Goal: Transaction & Acquisition: Subscribe to service/newsletter

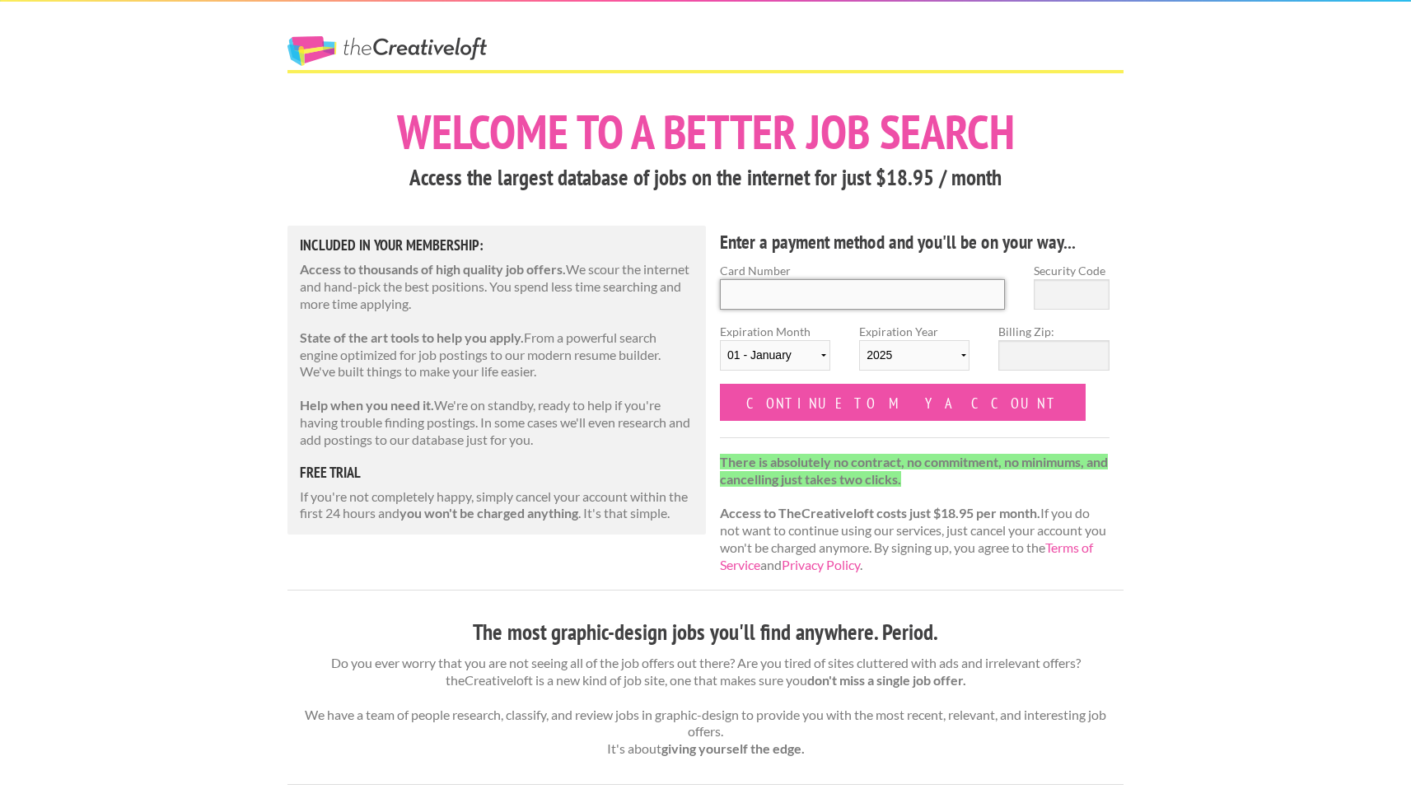
click at [844, 300] on input "Card Number" at bounding box center [862, 294] width 285 height 30
click at [849, 229] on h4 "Enter a payment method and you'll be on your way..." at bounding box center [915, 242] width 390 height 26
click at [791, 292] on input "Card Number" at bounding box center [862, 294] width 285 height 30
click at [340, 241] on h5 "Included in Your Membership:" at bounding box center [497, 245] width 394 height 15
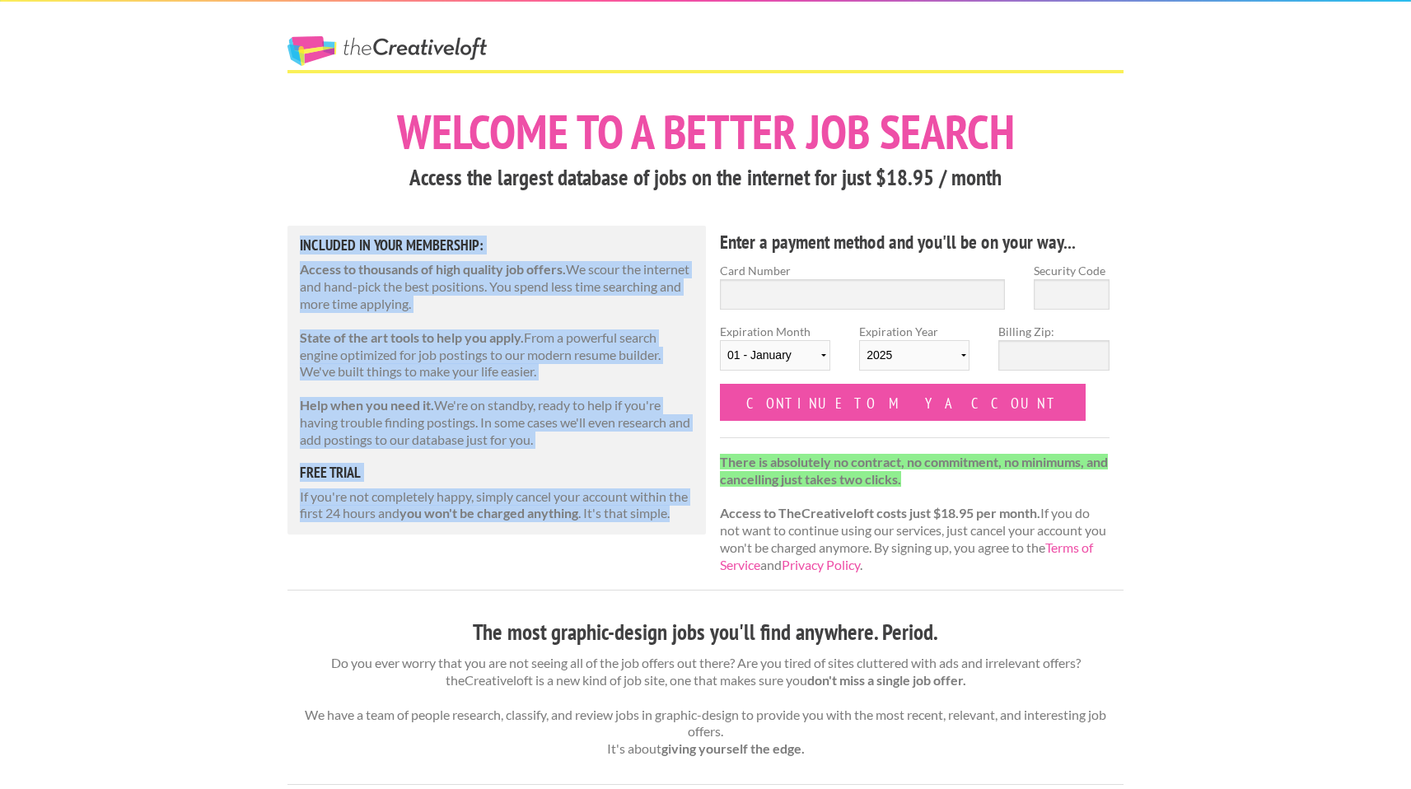
drag, startPoint x: 290, startPoint y: 240, endPoint x: 700, endPoint y: 528, distance: 501.4
click at [700, 530] on div "Included in Your Membership: Access to thousands of high quality job offers. We…" at bounding box center [496, 380] width 418 height 309
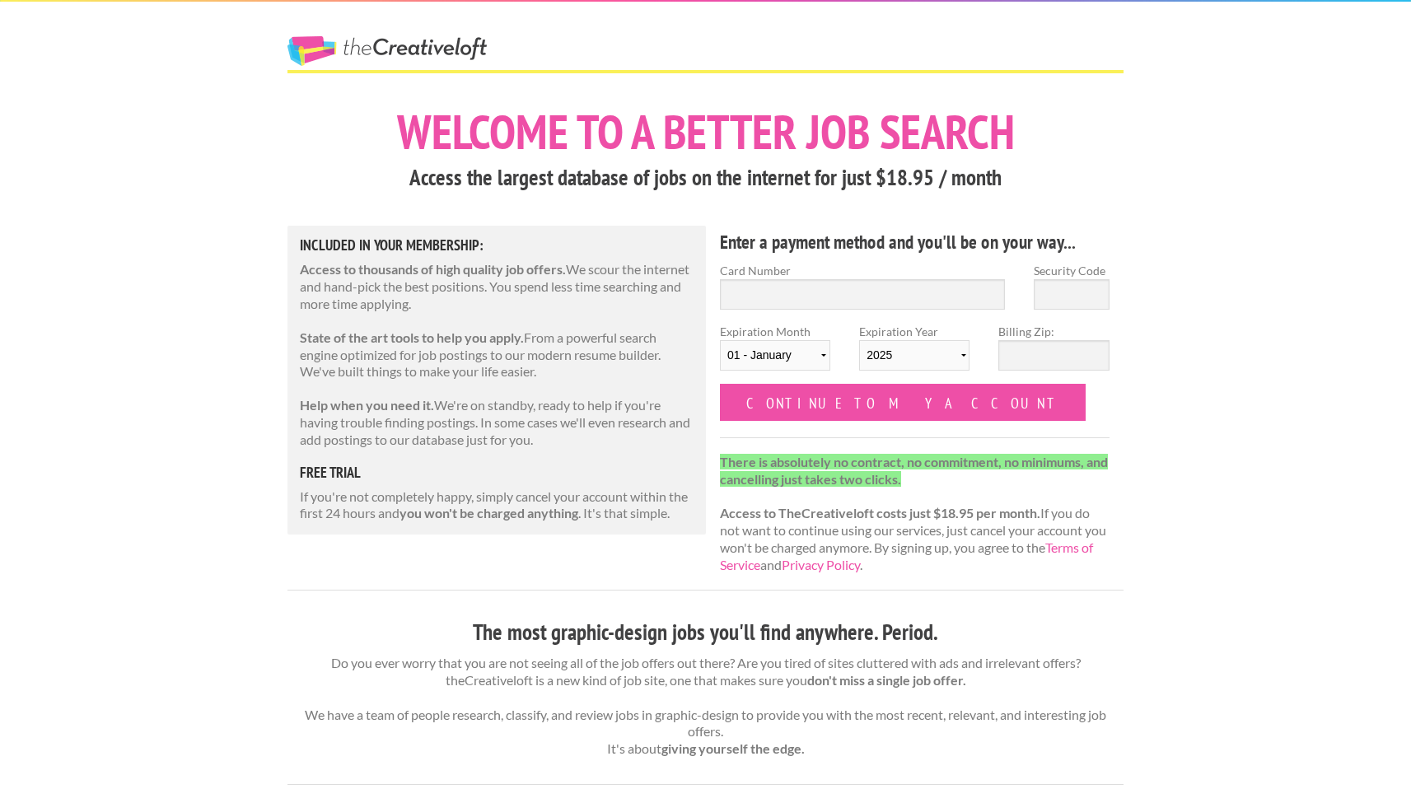
click at [660, 507] on p "If you're not completely happy, simply cancel your account within the first 24 …" at bounding box center [497, 505] width 394 height 35
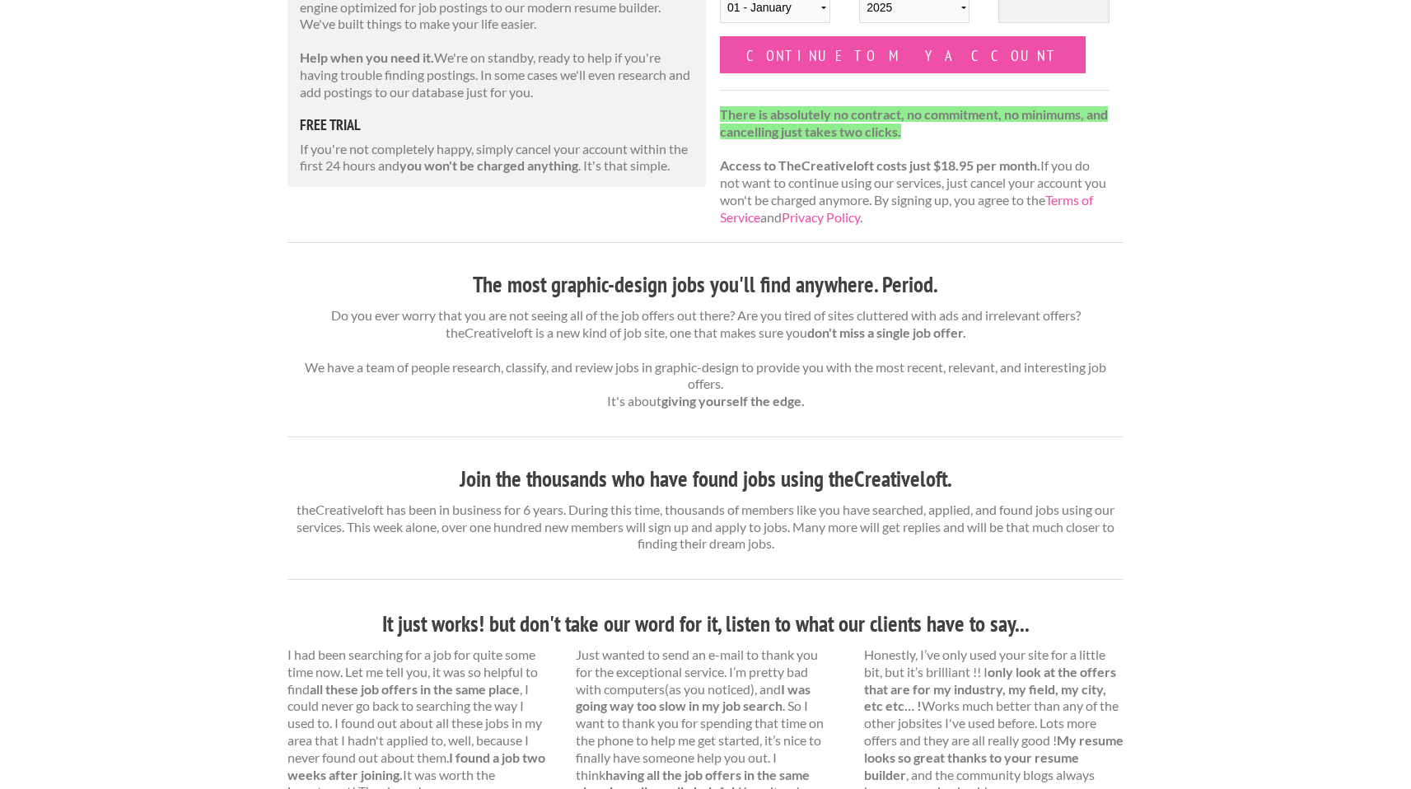
scroll to position [927, 0]
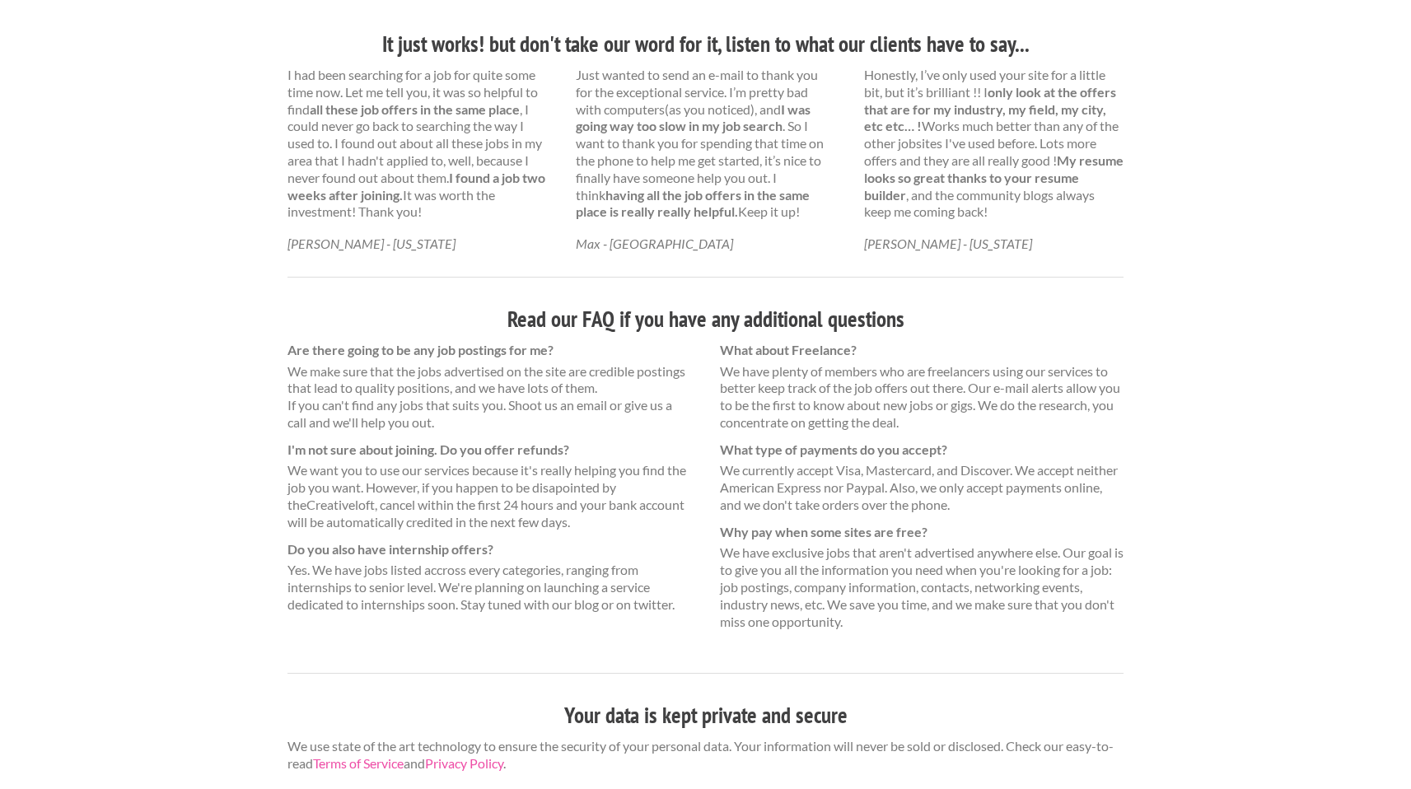
drag, startPoint x: 263, startPoint y: 346, endPoint x: 926, endPoint y: 619, distance: 717.3
click at [926, 619] on dd "We have exclusive jobs that aren't advertised anywhere else. Our goal is to giv…" at bounding box center [922, 587] width 404 height 86
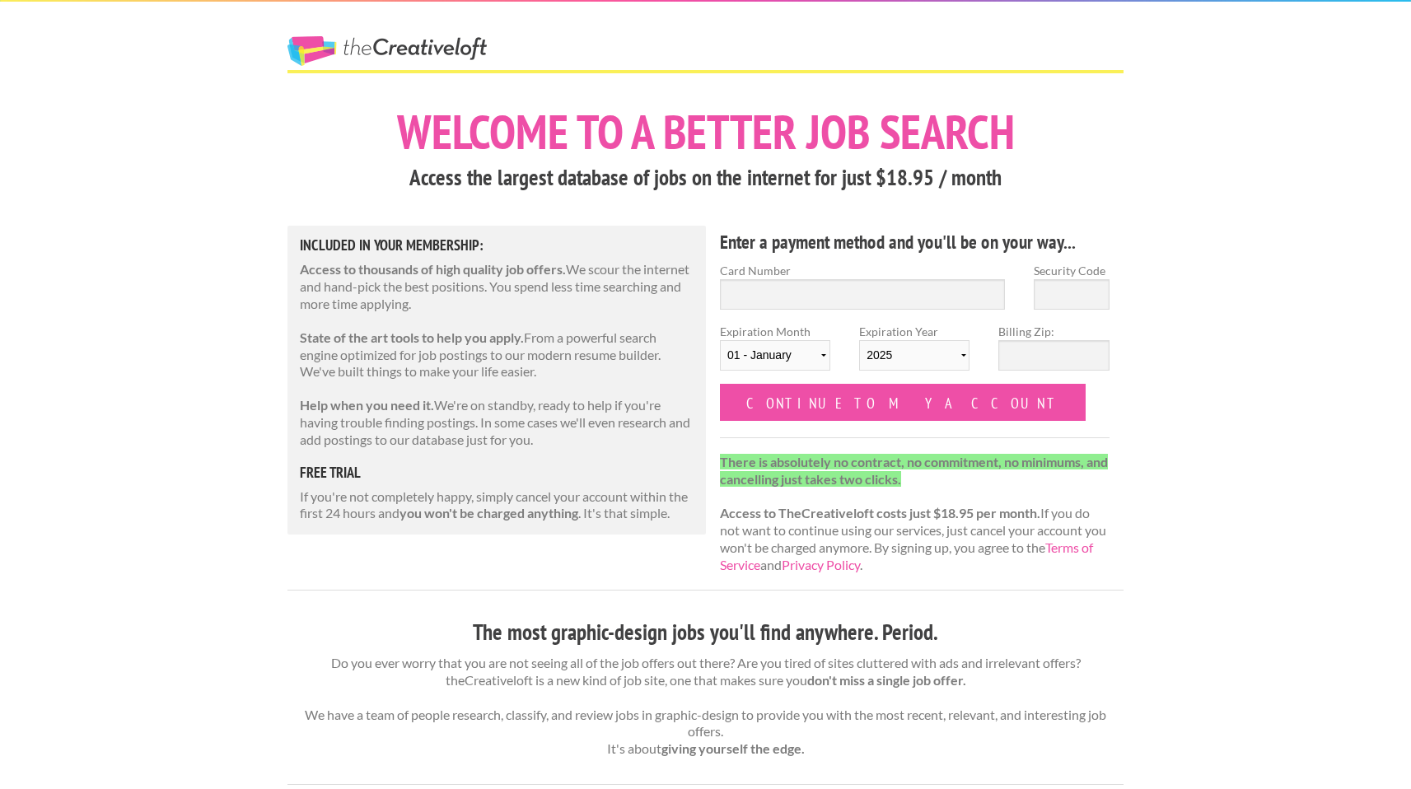
click at [535, 513] on strong "you won't be charged anything" at bounding box center [488, 513] width 179 height 16
click at [558, 515] on strong "you won't be charged anything" at bounding box center [488, 513] width 179 height 16
click at [772, 291] on input "Card Number" at bounding box center [862, 294] width 285 height 30
click at [964, 185] on h3 "Access the largest database of jobs on the internet for just $18.95 / month" at bounding box center [705, 177] width 836 height 31
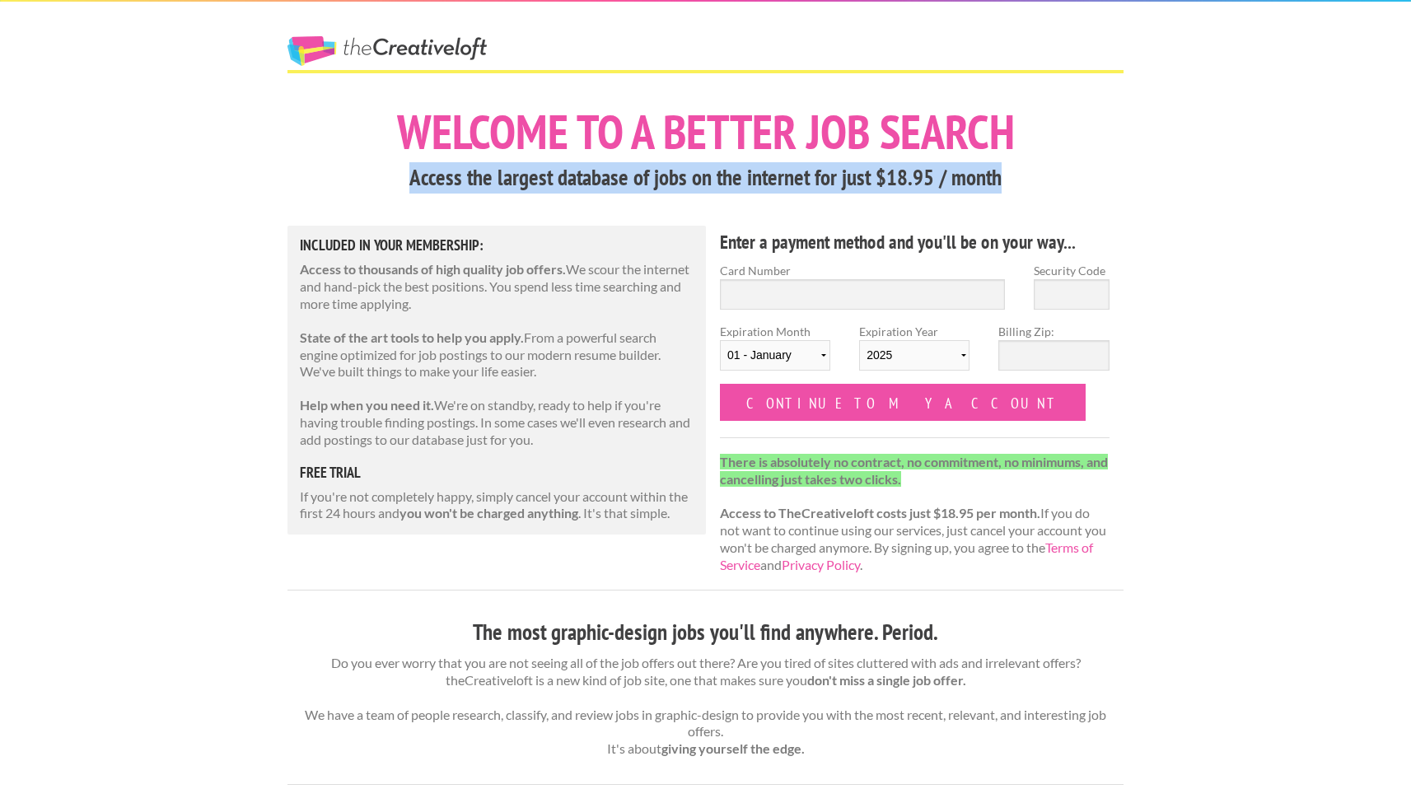
drag, startPoint x: 1008, startPoint y: 184, endPoint x: 320, endPoint y: 175, distance: 687.9
click at [321, 175] on h3 "Access the largest database of jobs on the internet for just $18.95 / month" at bounding box center [705, 177] width 836 height 31
click at [320, 175] on h3 "Access the largest database of jobs on the internet for just $18.95 / month" at bounding box center [705, 177] width 836 height 31
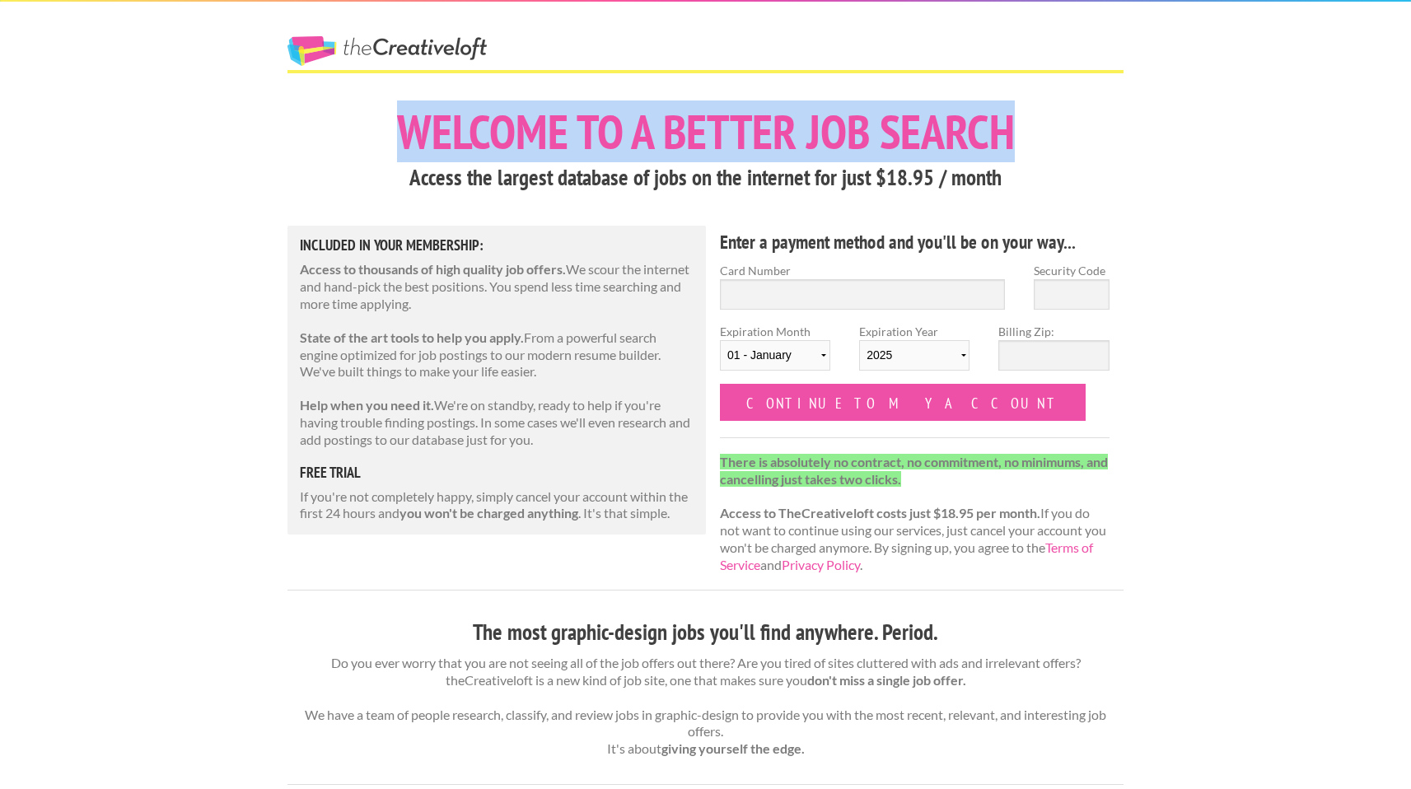
drag, startPoint x: 366, startPoint y: 118, endPoint x: 1420, endPoint y: 124, distance: 1054.4
click at [1410, 124] on html "The Creative Loft Welcome to a better job search Access the largest database of…" at bounding box center [705, 394] width 1411 height 789
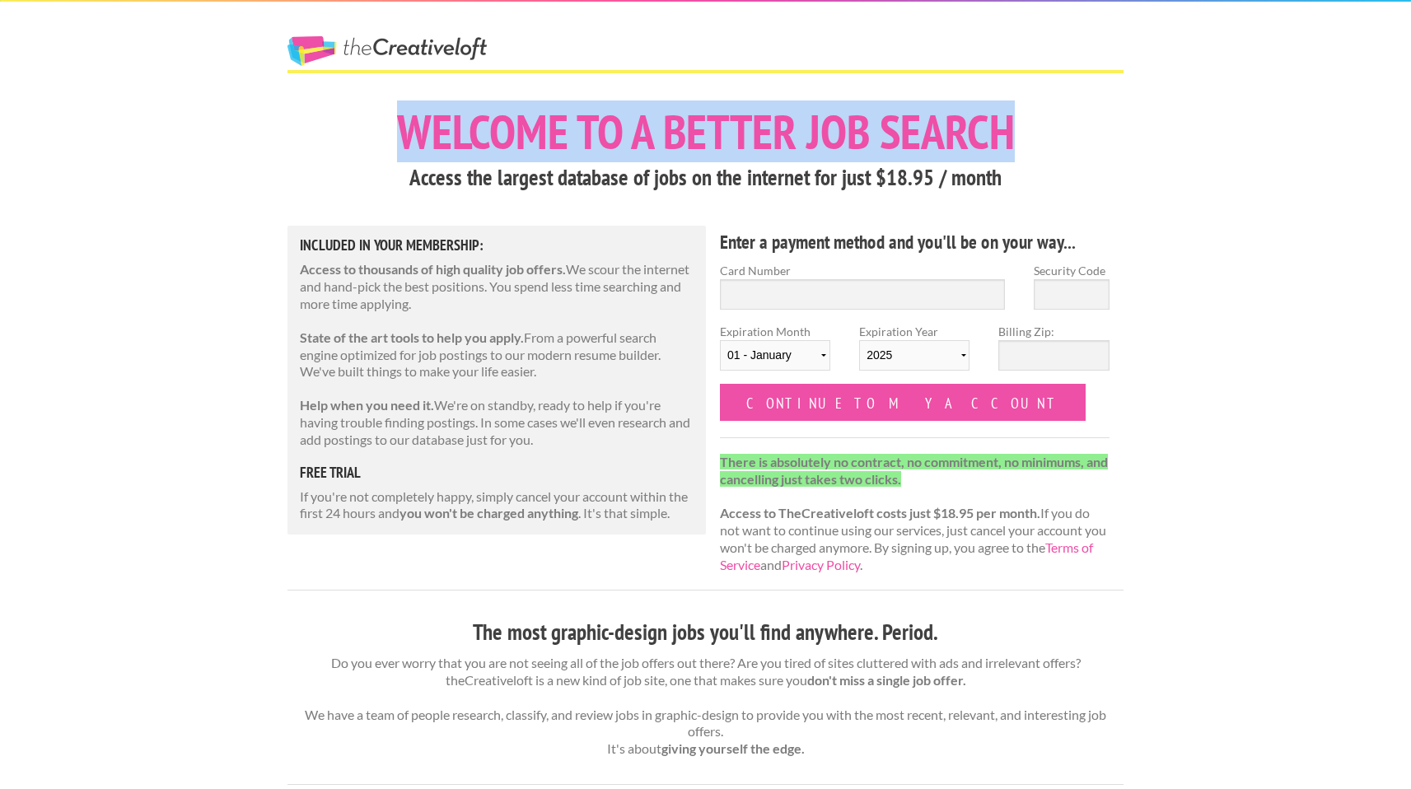
drag, startPoint x: 1035, startPoint y: 122, endPoint x: 330, endPoint y: 138, distance: 705.3
click at [330, 138] on h1 "Welcome to a better job search" at bounding box center [705, 132] width 836 height 48
drag, startPoint x: 343, startPoint y: 124, endPoint x: 1164, endPoint y: 143, distance: 821.5
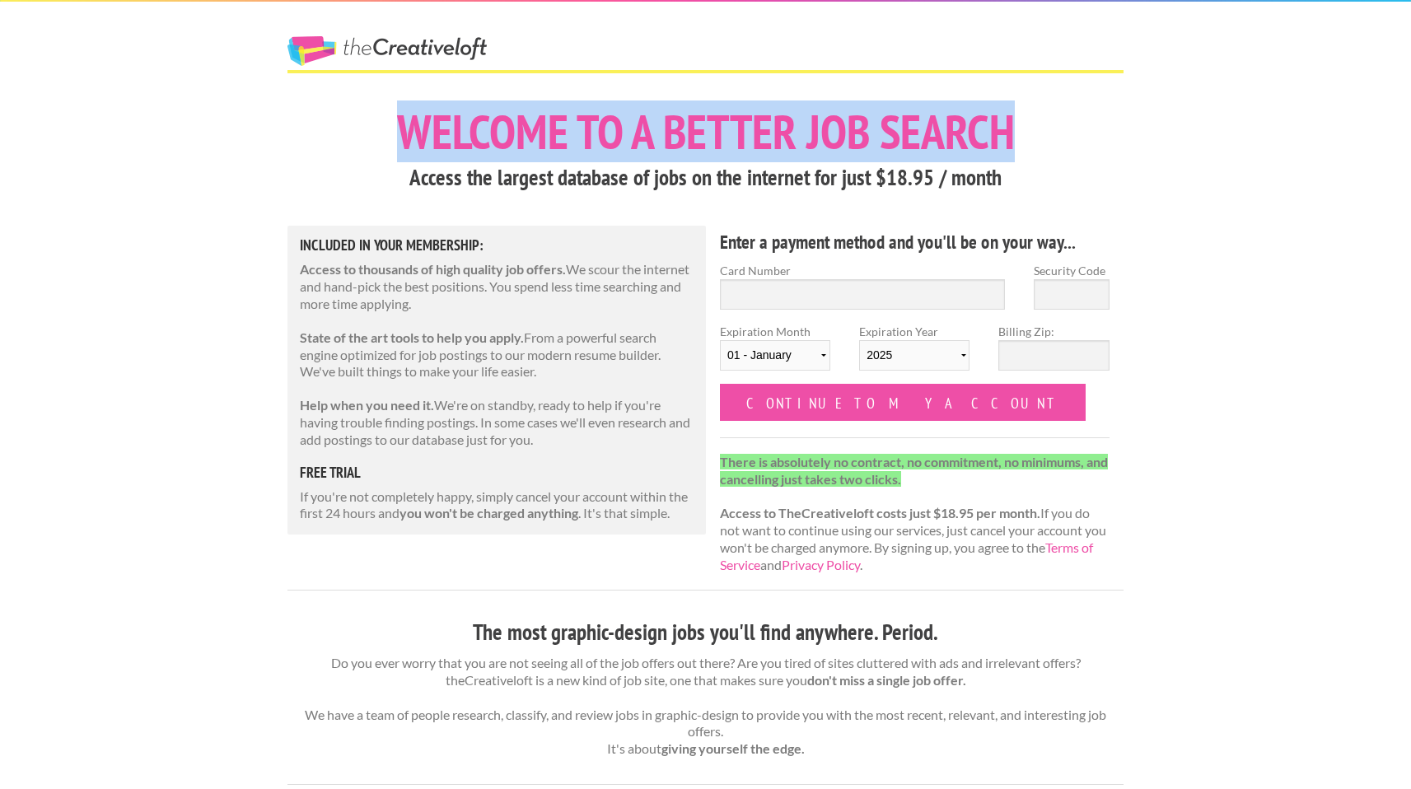
drag, startPoint x: 1040, startPoint y: 138, endPoint x: 372, endPoint y: 147, distance: 668.1
click at [372, 147] on h1 "Welcome to a better job search" at bounding box center [705, 132] width 836 height 48
drag, startPoint x: 387, startPoint y: 110, endPoint x: 1151, endPoint y: 122, distance: 763.7
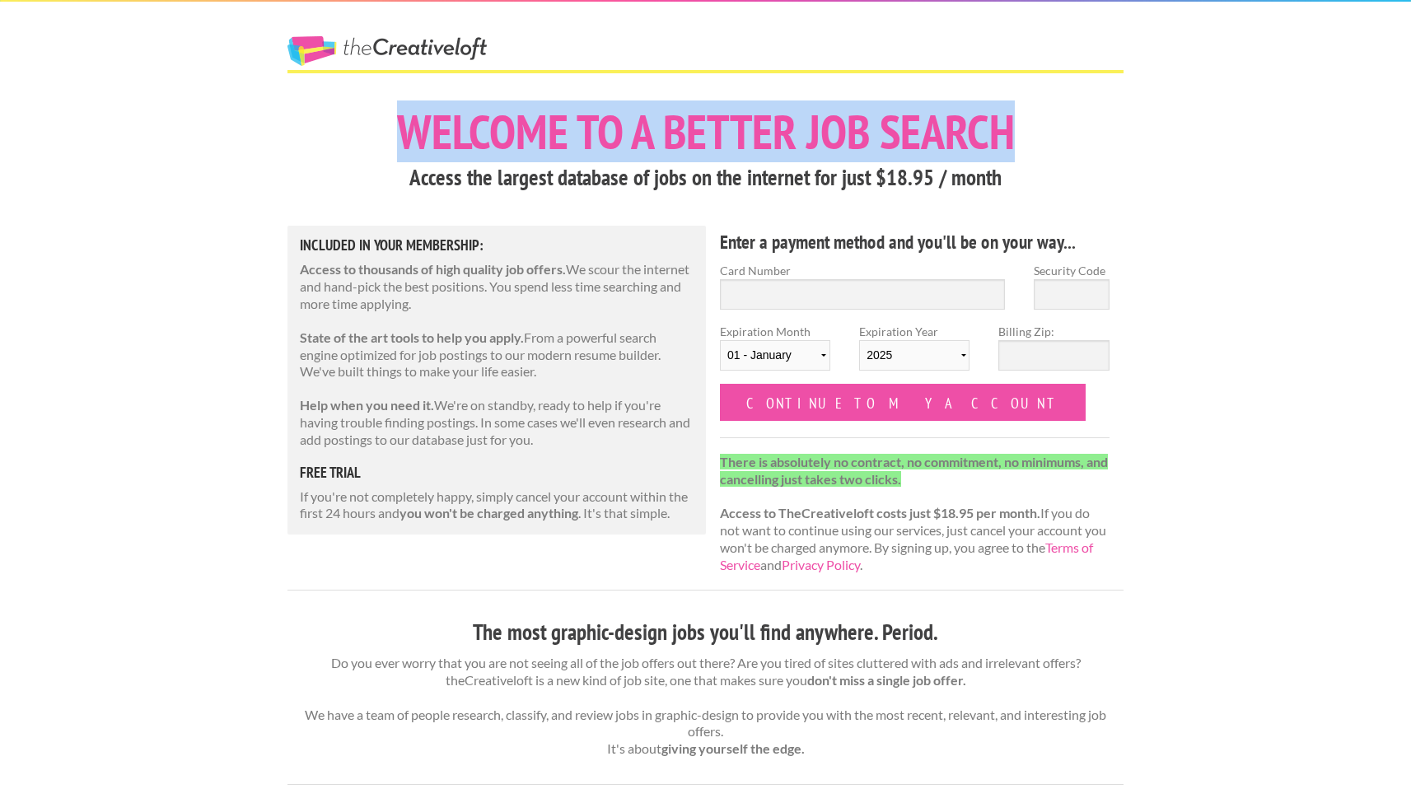
drag, startPoint x: 1067, startPoint y: 138, endPoint x: 362, endPoint y: 128, distance: 704.4
click at [362, 128] on h1 "Welcome to a better job search" at bounding box center [705, 132] width 836 height 48
